Goal: Information Seeking & Learning: Compare options

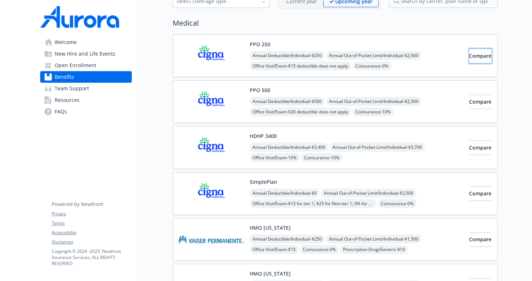
scroll to position [46, 3]
click at [469, 193] on span "Compare" at bounding box center [480, 193] width 22 height 7
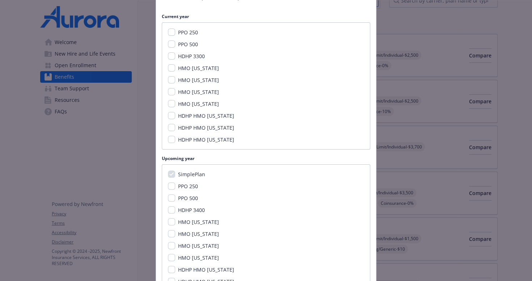
scroll to position [84, 0]
click at [168, 185] on input "PPO 250" at bounding box center [171, 185] width 7 height 7
checkbox input "true"
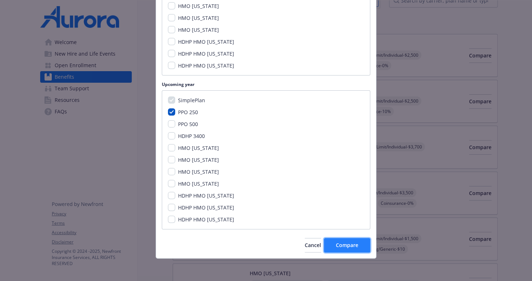
click at [358, 239] on button "Compare" at bounding box center [347, 245] width 46 height 14
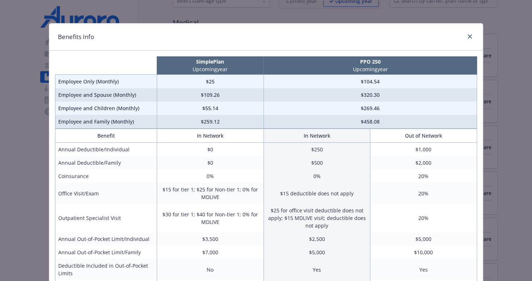
click at [343, 120] on td "$458.08" at bounding box center [369, 122] width 213 height 14
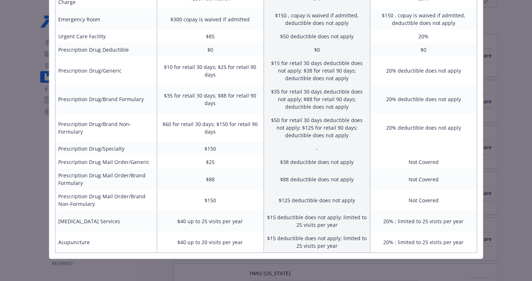
scroll to position [320, 0]
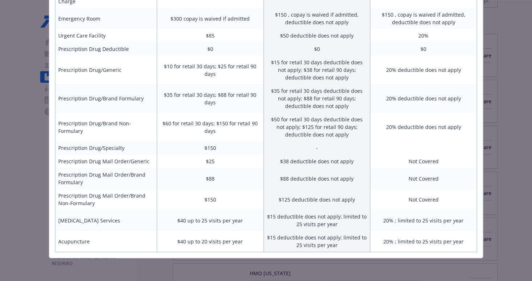
click at [278, 229] on td "$15 deductible does not apply; limited to 25 visits per year" at bounding box center [316, 220] width 107 height 21
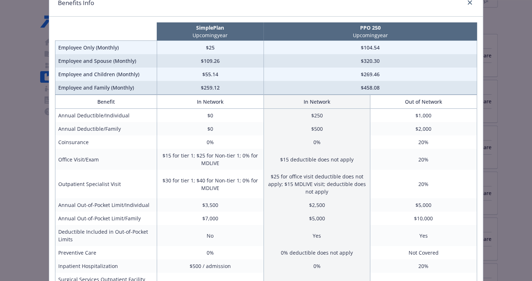
scroll to position [0, 0]
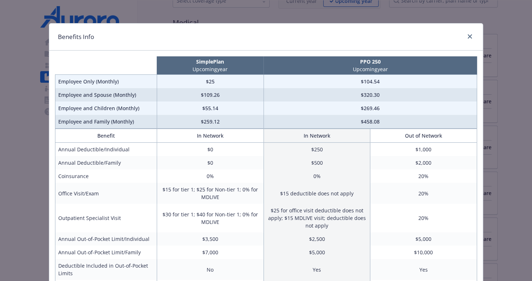
click at [38, 145] on div "Benefits Info SimplePlan Upcoming year PPO 250 Upcoming year Employee Only (Mon…" at bounding box center [266, 140] width 532 height 281
click at [463, 42] on div "Benefits Info" at bounding box center [265, 37] width 433 height 27
click at [467, 35] on icon "close" at bounding box center [469, 36] width 4 height 4
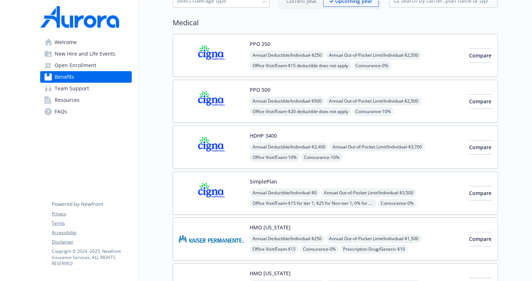
click at [252, 42] on button "PPO 250" at bounding box center [259, 44] width 21 height 8
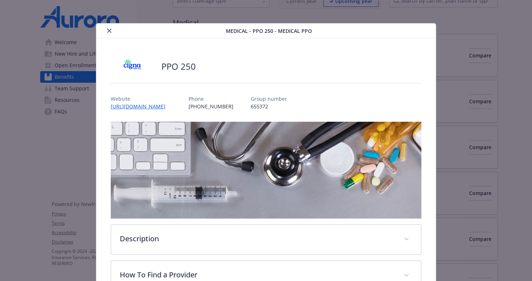
scroll to position [22, 0]
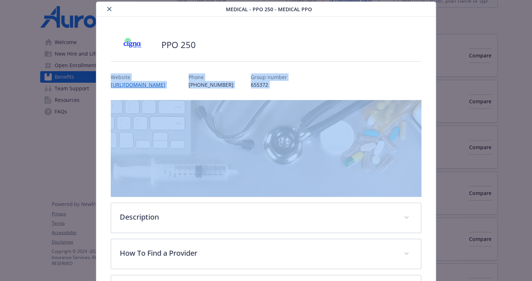
drag, startPoint x: 252, startPoint y: 42, endPoint x: 196, endPoint y: 161, distance: 131.5
click at [196, 161] on div "PPO 250 Website [URL][DOMAIN_NAME] Phone [PHONE_NUMBER] Group number 655372 Des…" at bounding box center [266, 278] width 311 height 488
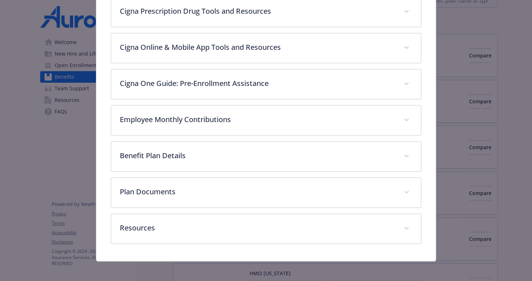
scroll to position [300, 0]
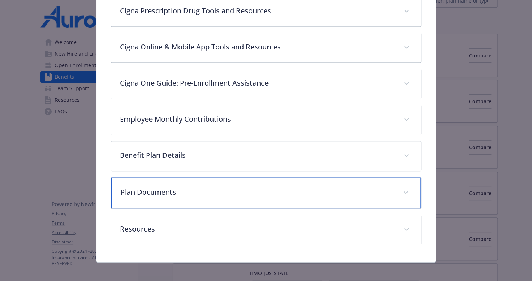
click at [204, 190] on p "Plan Documents" at bounding box center [257, 192] width 274 height 11
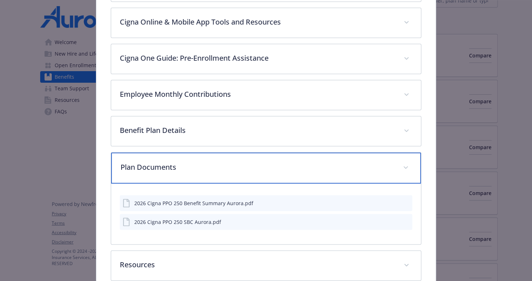
scroll to position [332, 0]
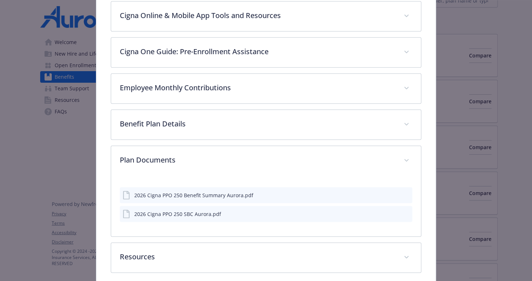
click at [204, 195] on div "2026 Cigna PPO 250 Benefit Summary Aurora.pdf" at bounding box center [193, 196] width 119 height 8
click at [390, 192] on icon "download file" at bounding box center [393, 195] width 6 height 6
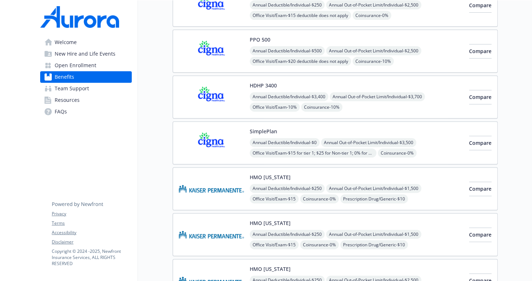
scroll to position [106, 3]
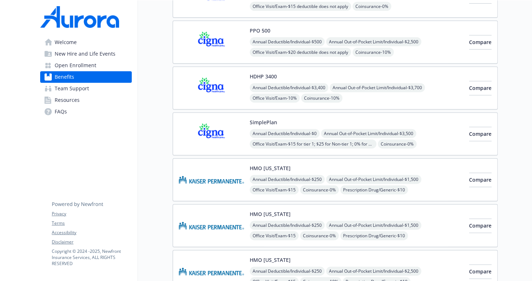
click at [381, 126] on div "SimplePlan Annual Deductible/Individual - $0 Annual Out-of-Pocket Limit/Individ…" at bounding box center [355, 134] width 213 height 31
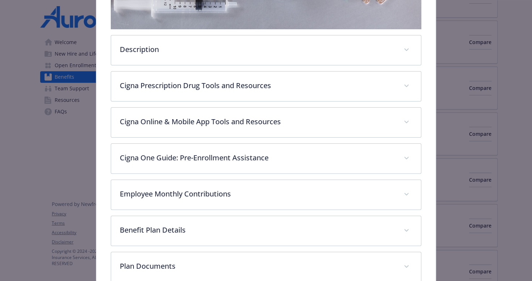
scroll to position [202, 0]
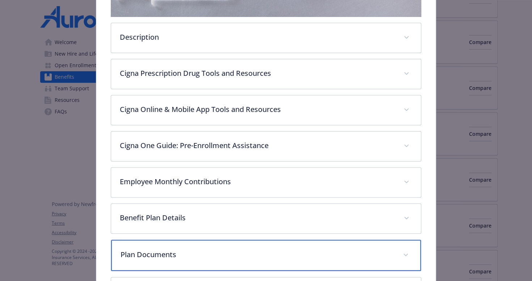
click at [212, 255] on p "Plan Documents" at bounding box center [257, 254] width 274 height 11
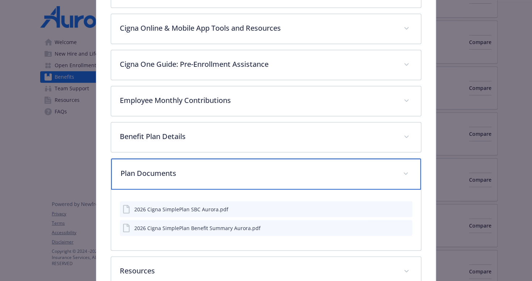
scroll to position [287, 0]
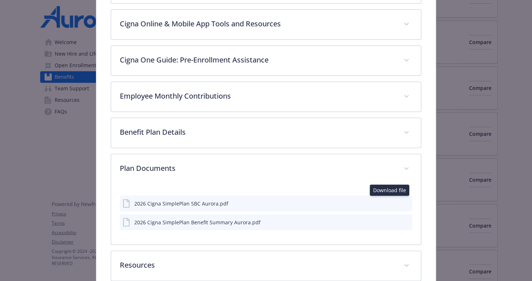
click at [389, 204] on button "download file" at bounding box center [392, 203] width 7 height 7
